Goal: Task Accomplishment & Management: Manage account settings

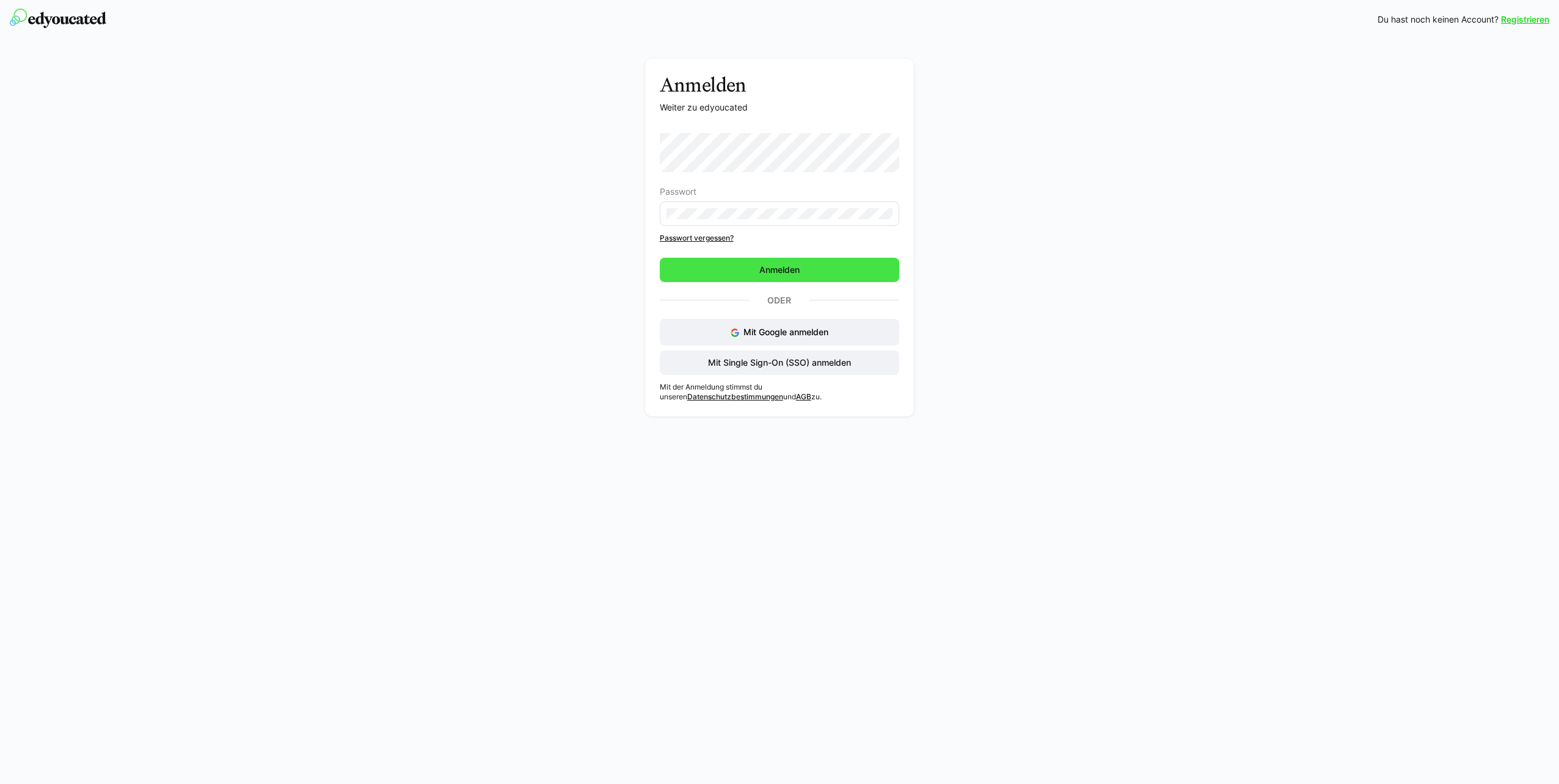
click at [759, 265] on span "Anmelden" at bounding box center [780, 270] width 44 height 12
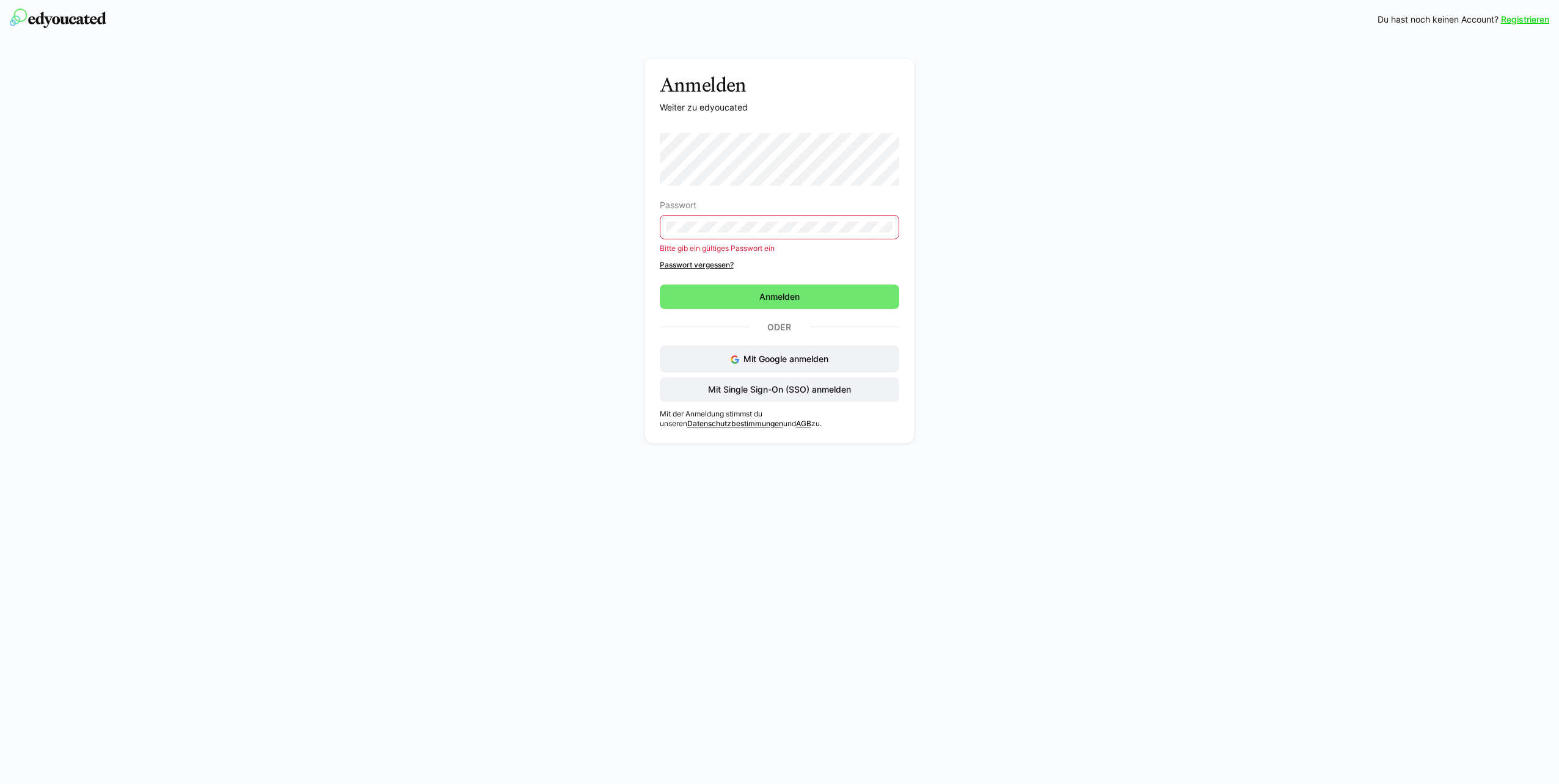
click at [596, 265] on div "Anmelden Weiter zu edyoucated Passwort Bitte gib ein gültiges Passwort ein Pass…" at bounding box center [780, 254] width 688 height 391
drag, startPoint x: 1216, startPoint y: 137, endPoint x: 1373, endPoint y: 8, distance: 203.2
click at [1155, 117] on div "Anmelden Weiter zu edyoucated Passwort Bitte gib ein gültiges Passwort ein Pass…" at bounding box center [780, 244] width 1559 height 410
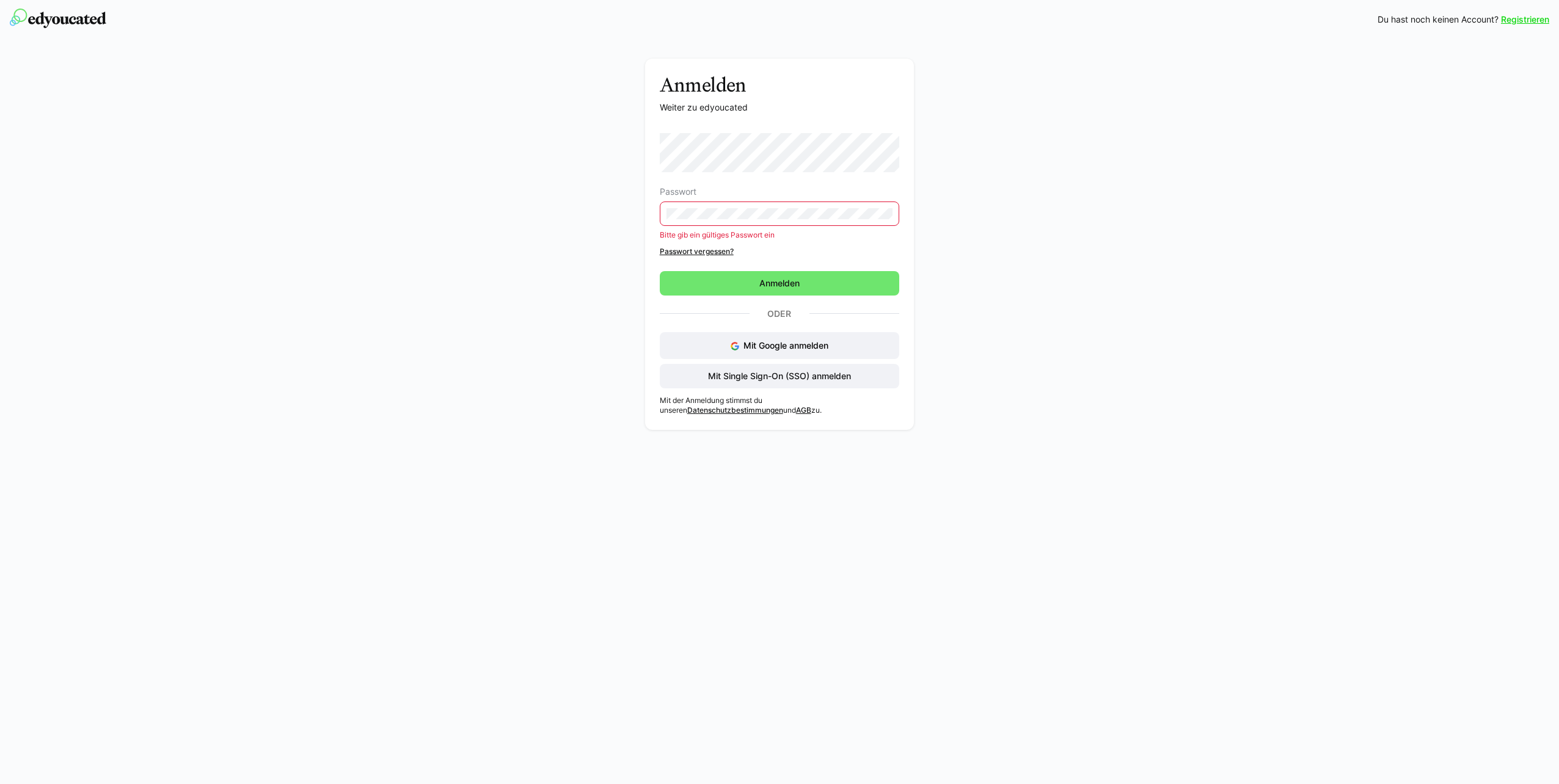
click at [713, 253] on link "Passwort vergessen?" at bounding box center [780, 252] width 240 height 10
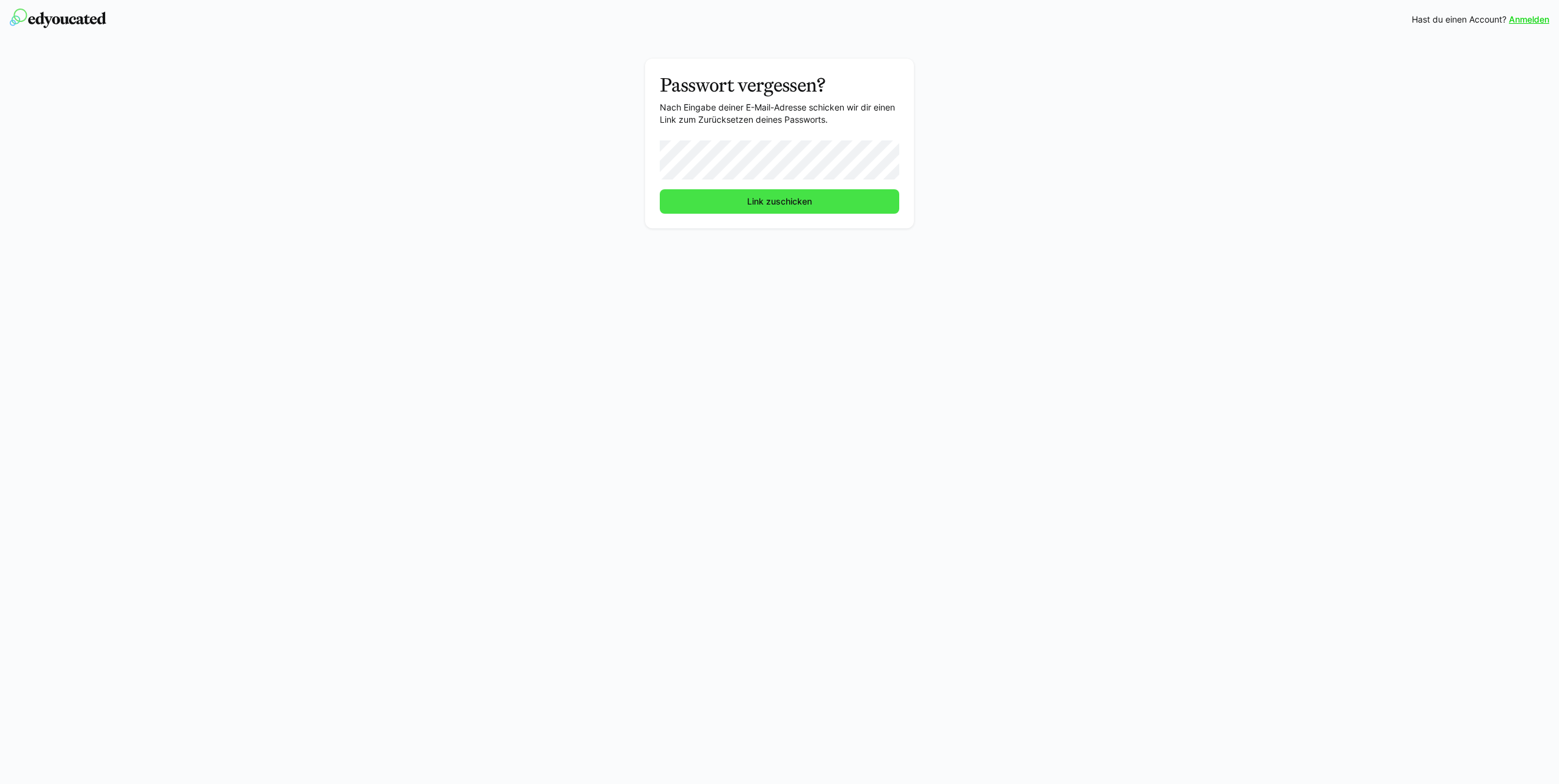
click at [717, 199] on span "Link zuschicken" at bounding box center [780, 201] width 239 height 24
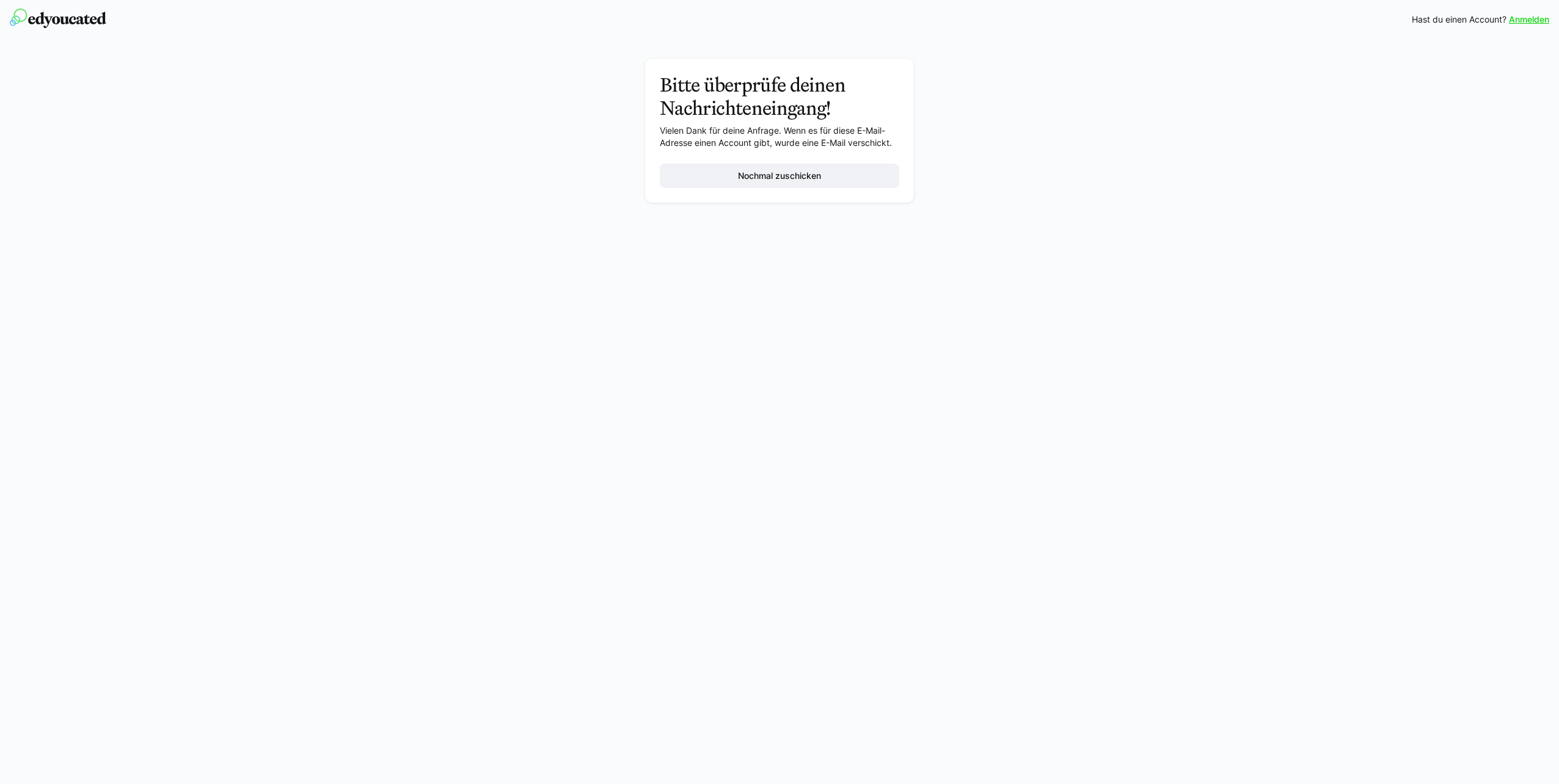
click at [1086, 128] on div "Bitte überprüfe deinen Nachrichteneingang! Vielen Dank für deine Anfrage. Wenn …" at bounding box center [780, 134] width 688 height 151
click at [249, 96] on div "Bitte überprüfe deinen Nachrichteneingang! Vielen Dank für deine Anfrage. Wenn …" at bounding box center [780, 124] width 1559 height 169
drag, startPoint x: 1055, startPoint y: 140, endPoint x: 850, endPoint y: 159, distance: 205.9
click at [960, 159] on div "Bitte überprüfe deinen Nachrichteneingang! Vielen Dank für deine Anfrage. Wenn …" at bounding box center [780, 134] width 688 height 151
